Goal: Information Seeking & Learning: Find specific fact

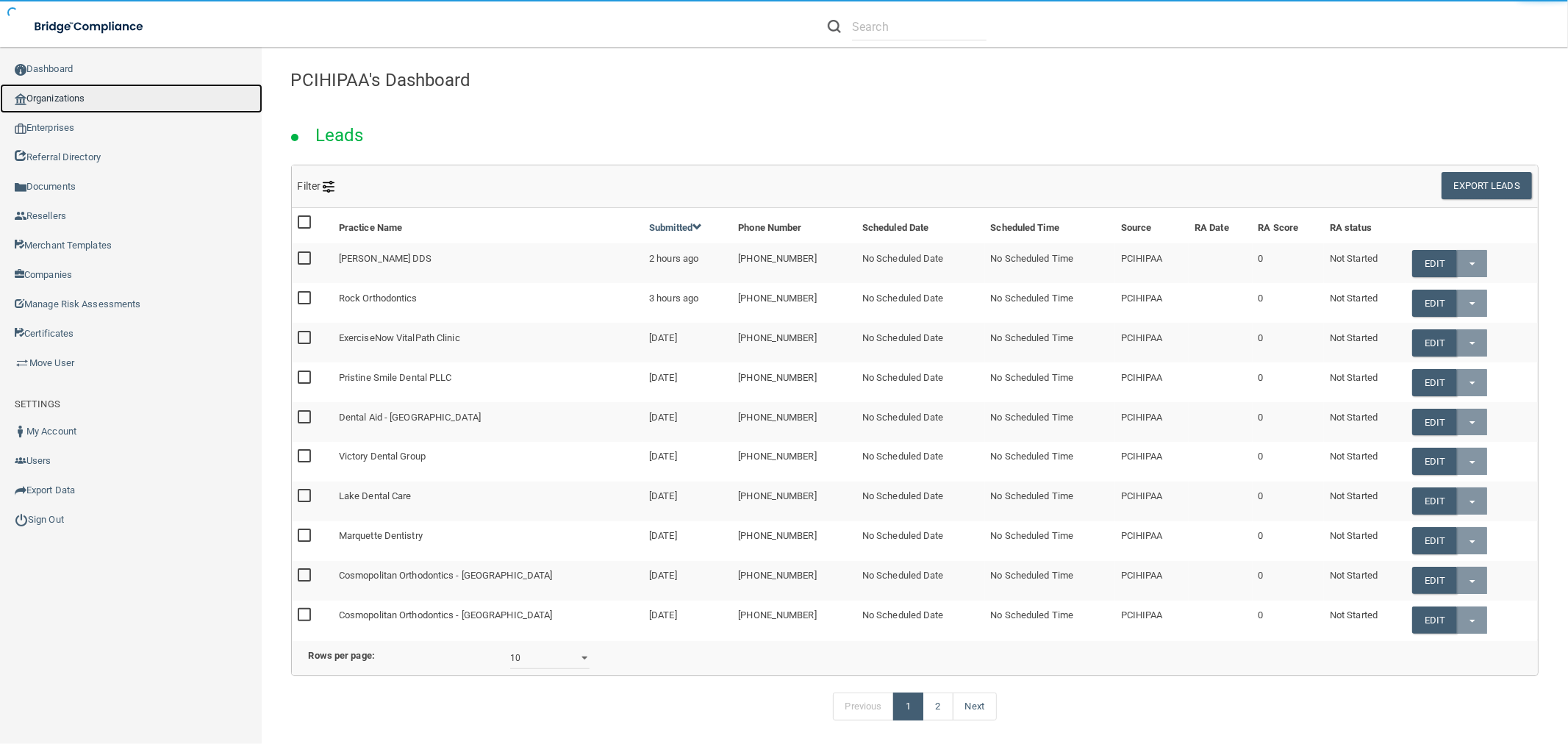
click at [121, 100] on link "Organizations" at bounding box center [131, 98] width 262 height 29
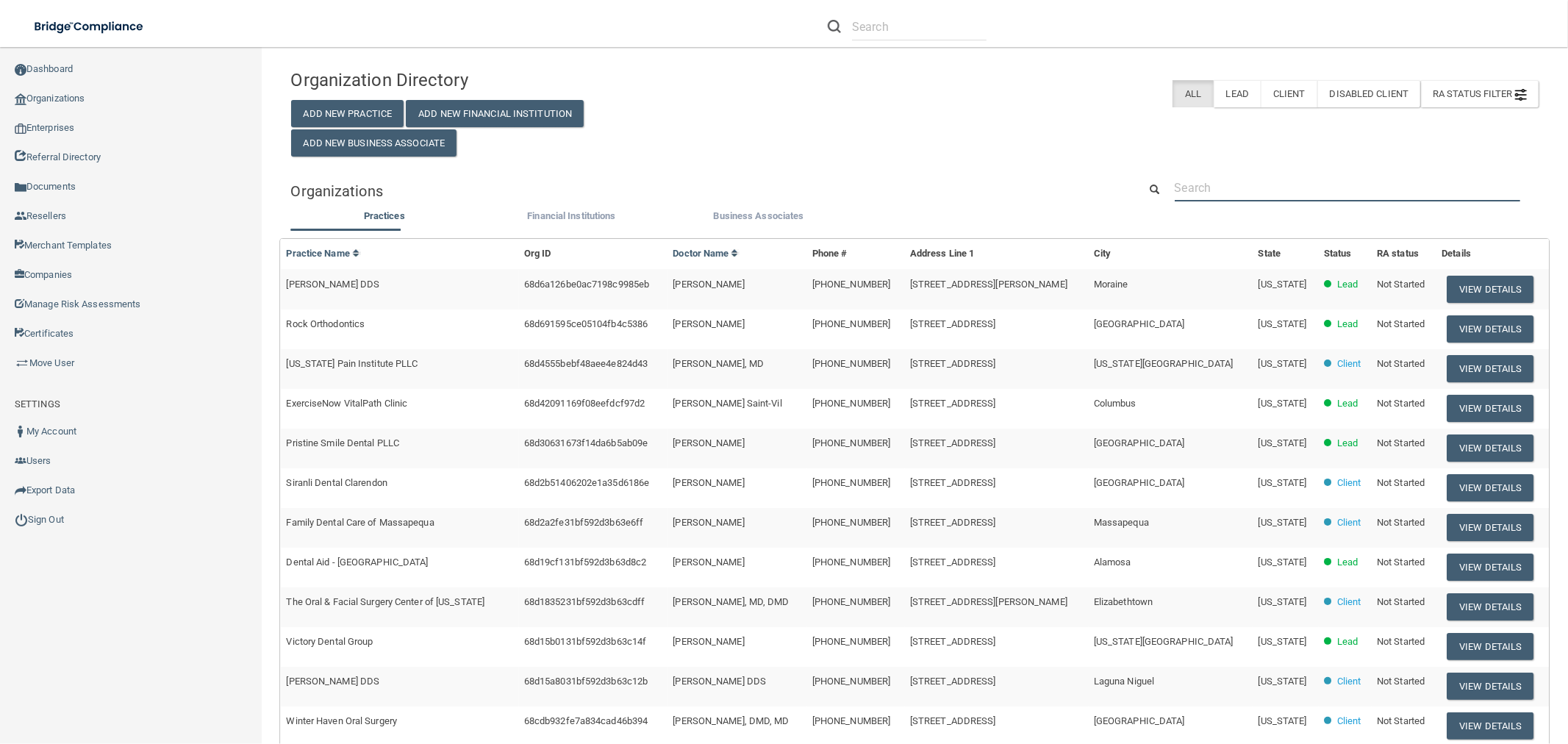
click at [1226, 186] on input "text" at bounding box center [1347, 188] width 345 height 27
paste input "[PHONE_NUMBER]"
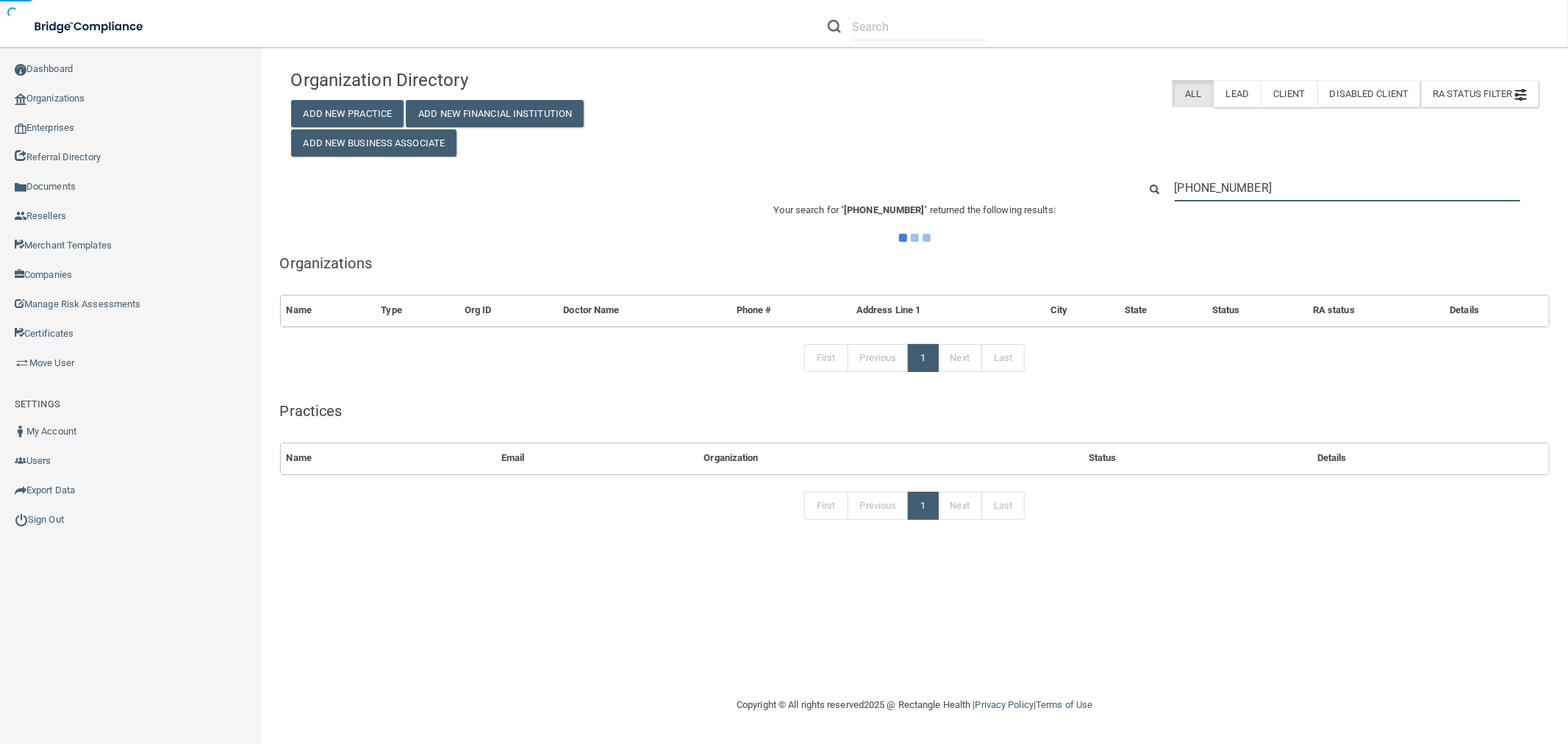
type input "[PHONE_NUMBER]"
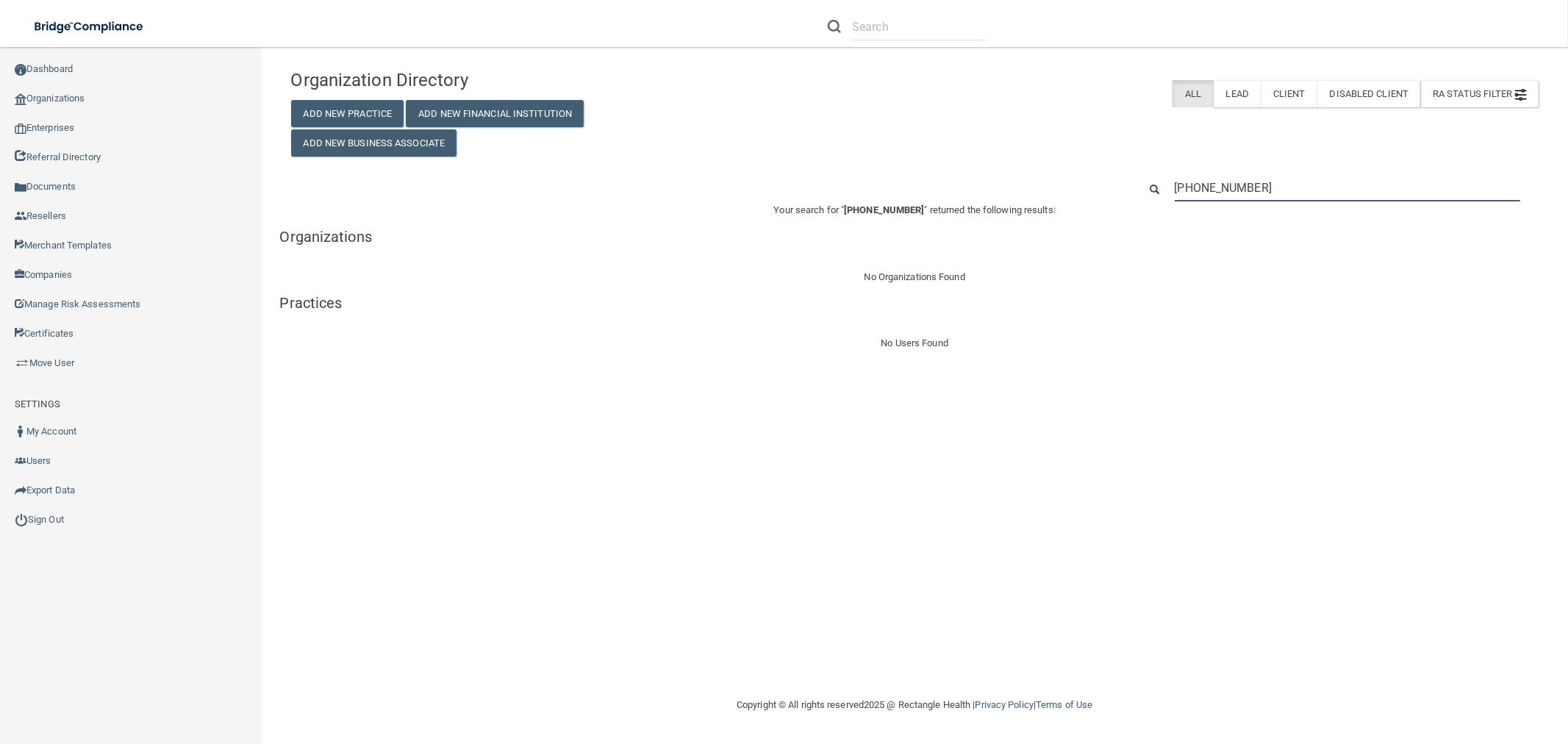
click at [1264, 188] on input "[PHONE_NUMBER]" at bounding box center [1347, 188] width 345 height 27
paste input "[EMAIL_ADDRESS][DOMAIN_NAME]"
type input "[EMAIL_ADDRESS][DOMAIN_NAME]"
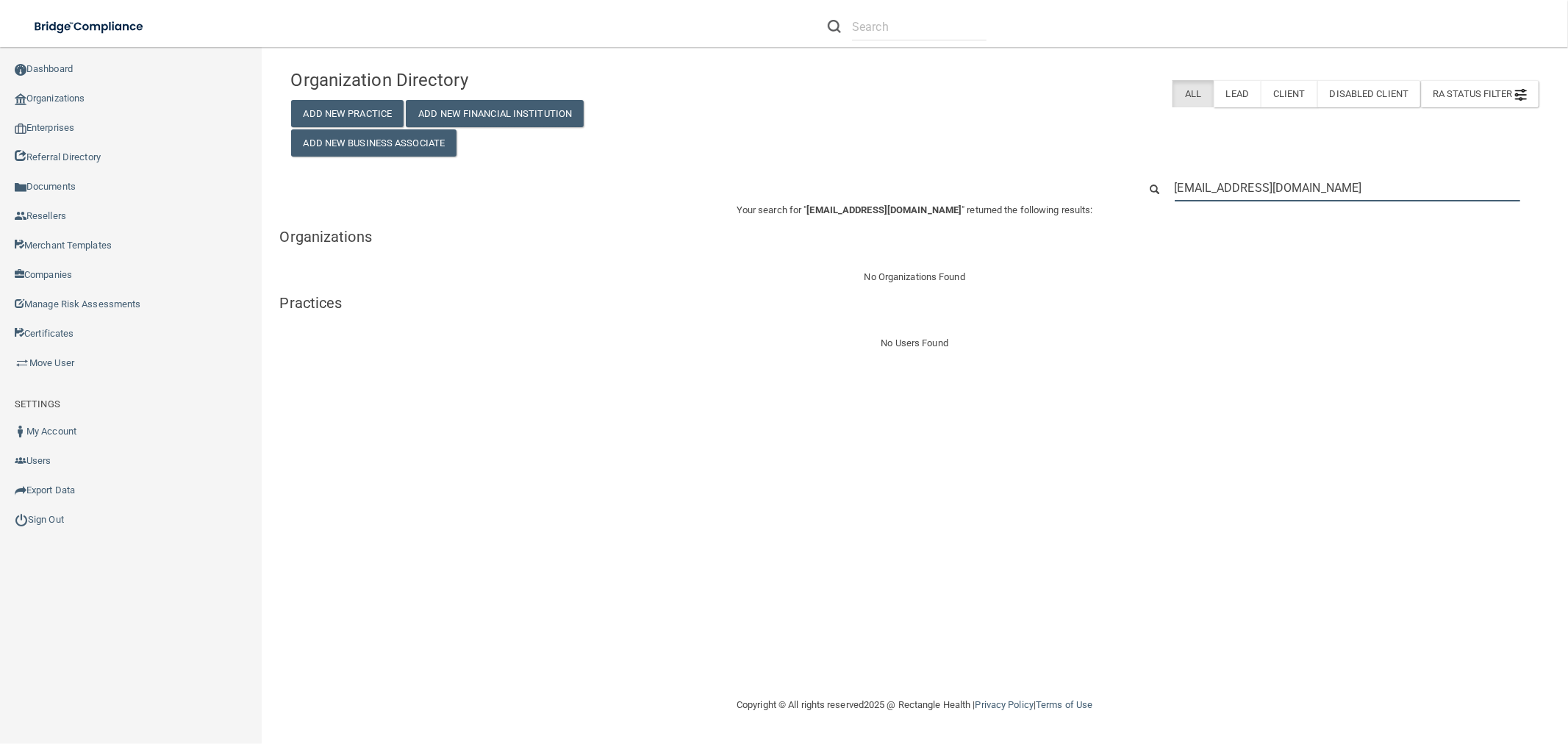
click at [1283, 186] on input "[EMAIL_ADDRESS][DOMAIN_NAME]" at bounding box center [1347, 188] width 345 height 27
paste input "[PERSON_NAME]"
type input "[EMAIL_ADDRESS][DOMAIN_NAME]"
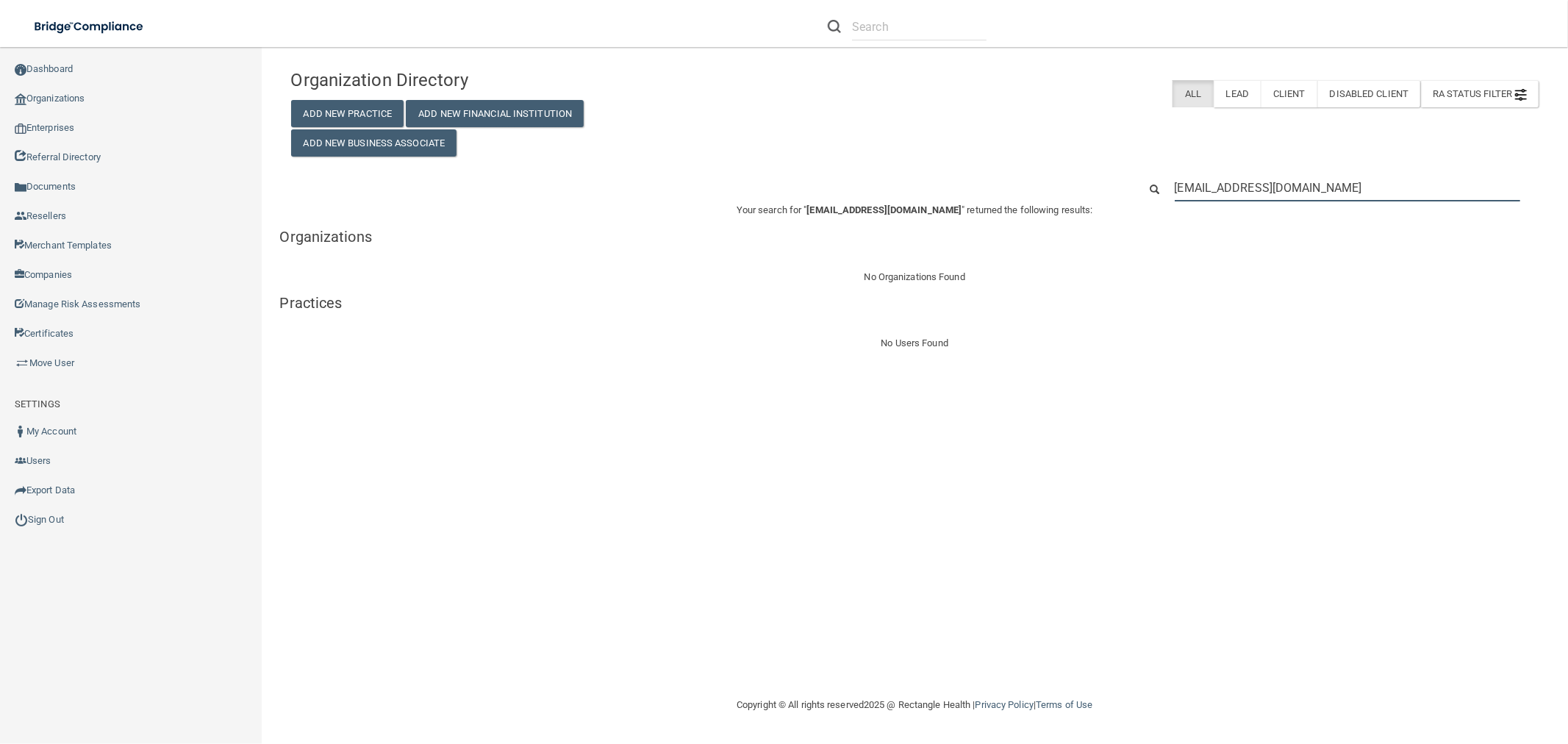
click at [1305, 189] on input "[EMAIL_ADDRESS][DOMAIN_NAME]" at bounding box center [1347, 188] width 345 height 27
paste input "[PERSON_NAME] [GEOGRAPHIC_DATA] A Profession"
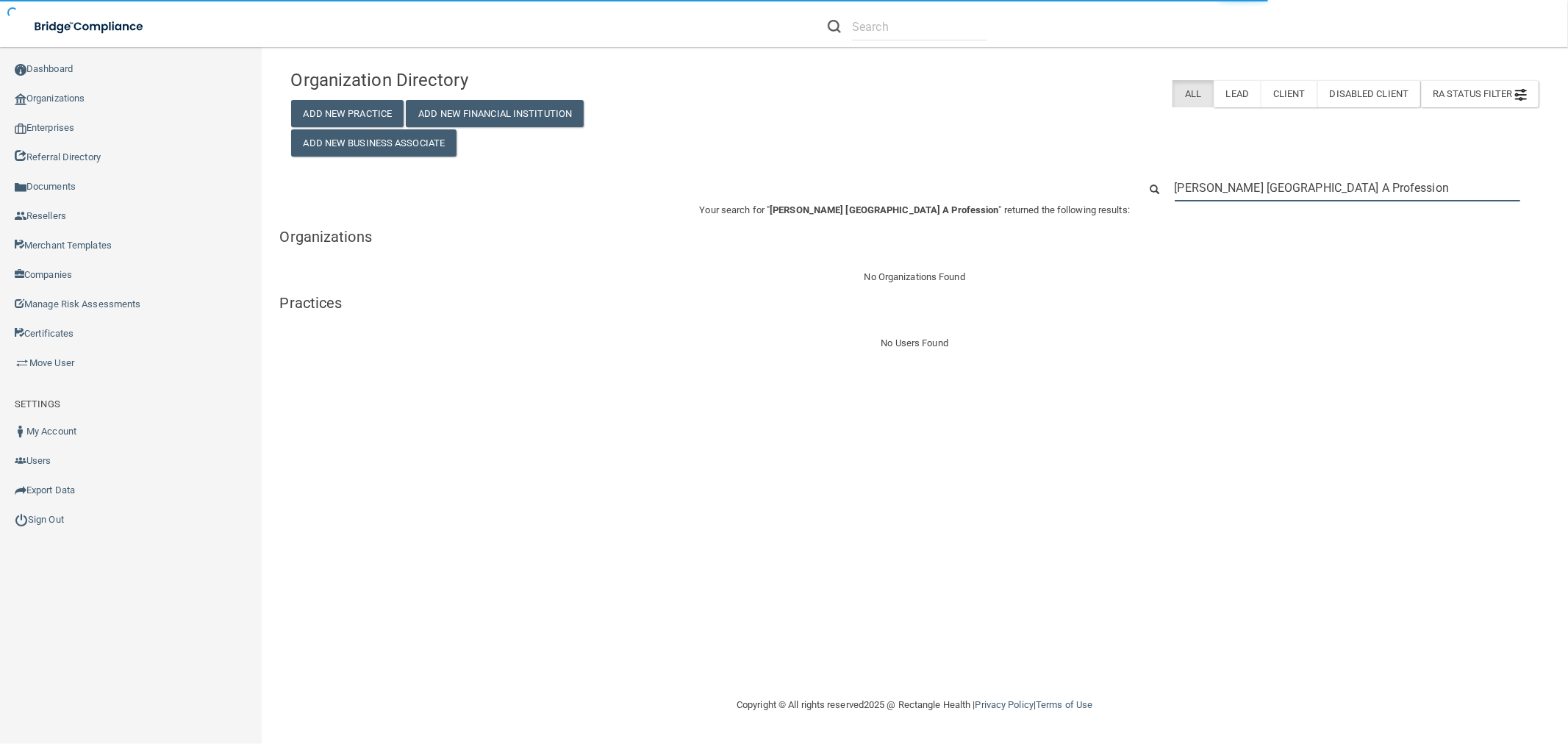
type input "[PERSON_NAME] [GEOGRAPHIC_DATA] A Profession"
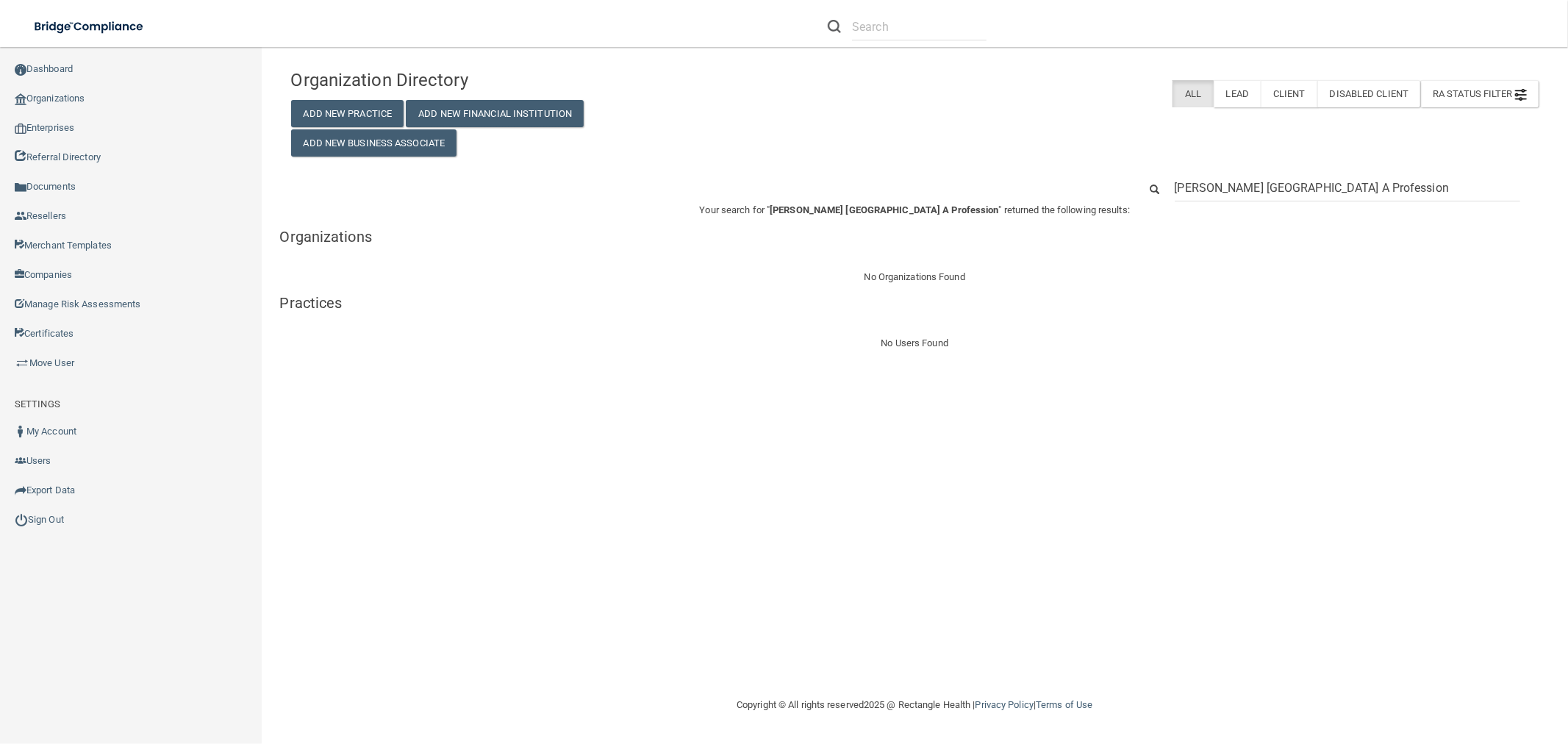
click at [1259, 171] on div "Organization Directory Add New Practice Add New Financial Institution Add New B…" at bounding box center [915, 207] width 1249 height 290
click at [1257, 179] on input "[PERSON_NAME] [GEOGRAPHIC_DATA] A Profession" at bounding box center [1347, 188] width 345 height 27
click at [1256, 179] on input "[PERSON_NAME] [GEOGRAPHIC_DATA] A Profession" at bounding box center [1347, 188] width 345 height 27
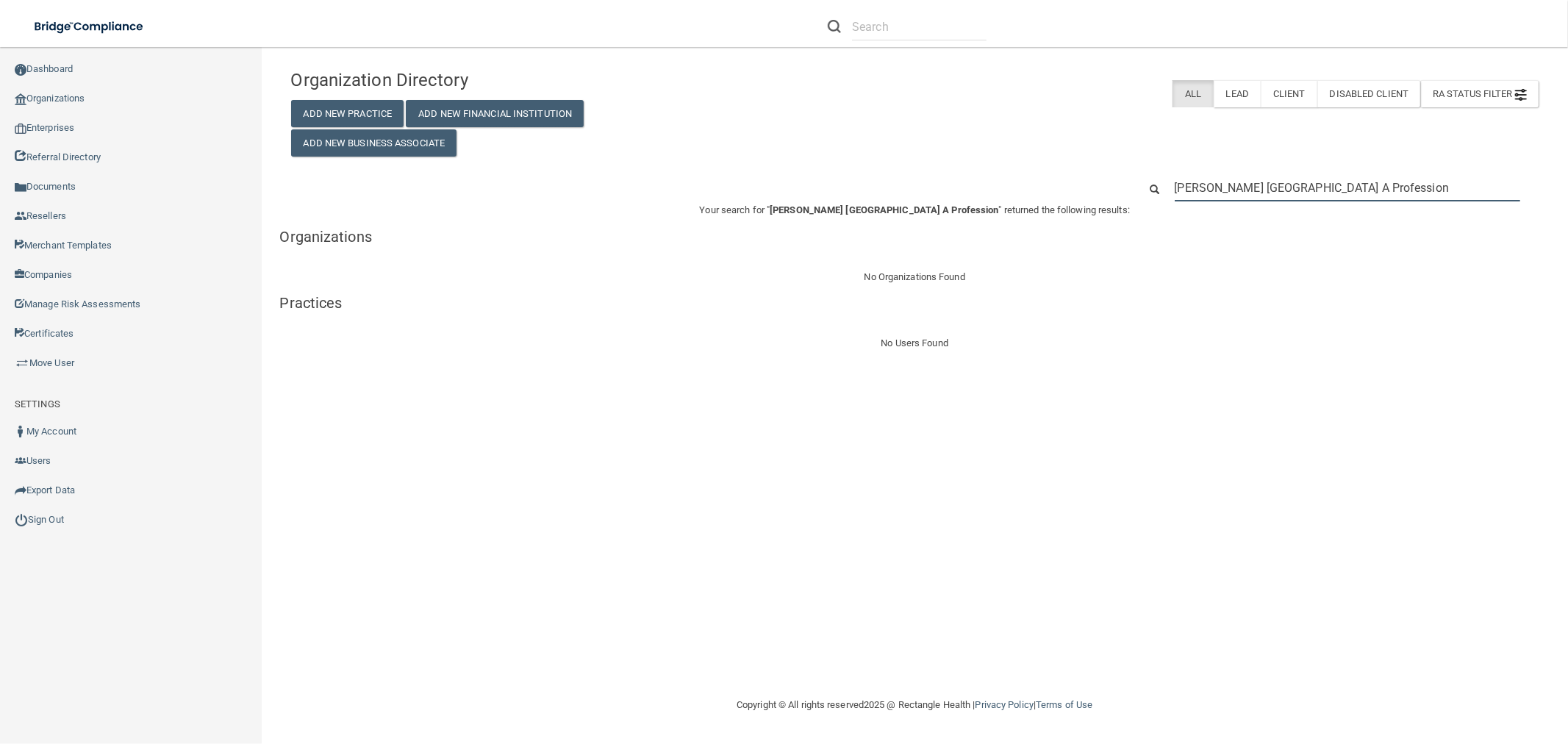
paste input "[PERSON_NAME]. Pierre DDS"
type input "[PERSON_NAME]. Pierre DDS"
drag, startPoint x: 1285, startPoint y: 192, endPoint x: 1253, endPoint y: 192, distance: 32.0
click at [1253, 192] on input "[PERSON_NAME]. Pierre DDS" at bounding box center [1347, 188] width 345 height 27
type input "[PERSON_NAME]. [PERSON_NAME]"
